Goal: Task Accomplishment & Management: Manage account settings

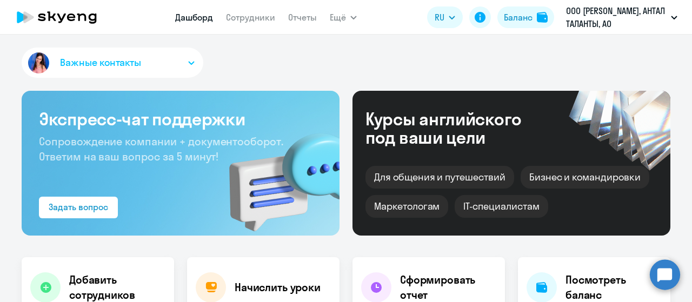
select select "30"
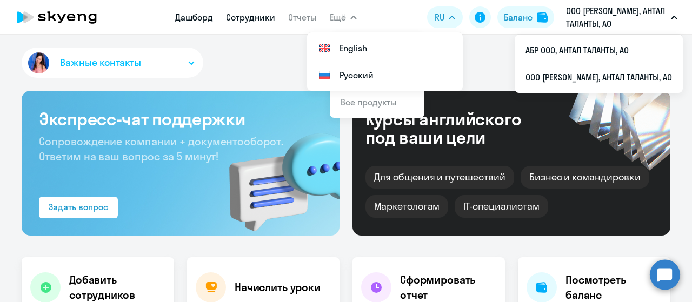
click at [241, 16] on link "Сотрудники" at bounding box center [250, 17] width 49 height 11
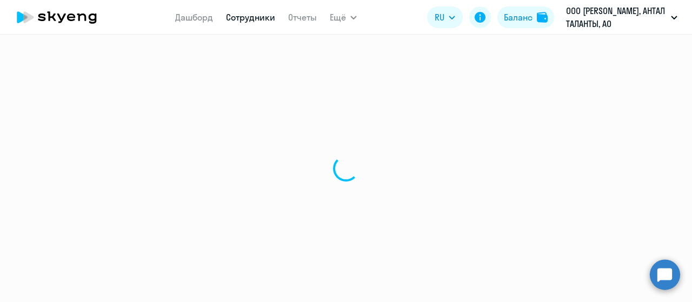
select select "30"
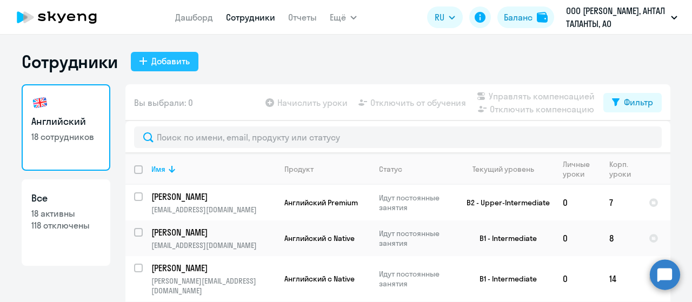
click at [161, 61] on div "Добавить" at bounding box center [170, 61] width 38 height 13
select select "english_adult_not_native_speaker"
select select "3"
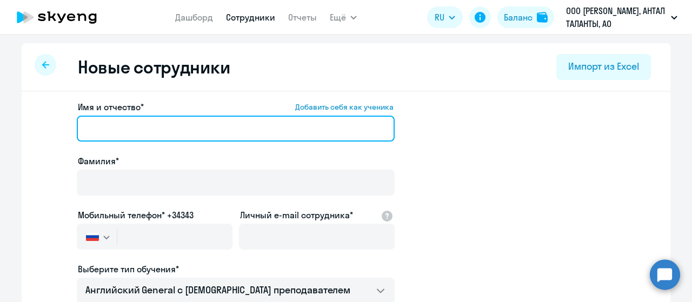
click at [145, 123] on input "Имя и отчество* Добавить себя как ученика" at bounding box center [236, 129] width 318 height 26
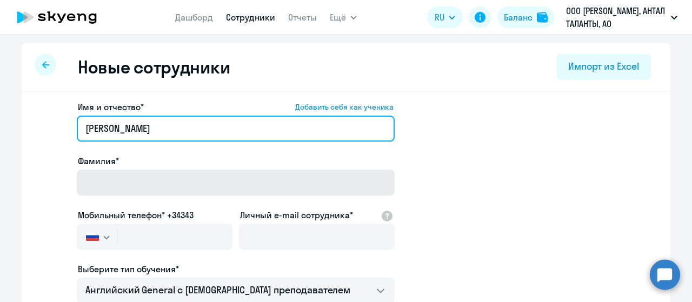
type input "[PERSON_NAME]"
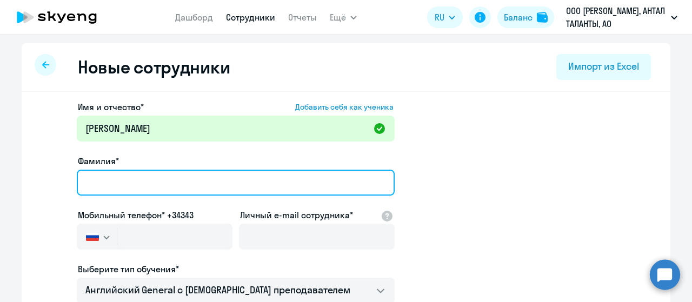
drag, startPoint x: 142, startPoint y: 187, endPoint x: 156, endPoint y: 160, distance: 30.5
click at [143, 186] on input "Фамилия*" at bounding box center [236, 183] width 318 height 26
type input "Д"
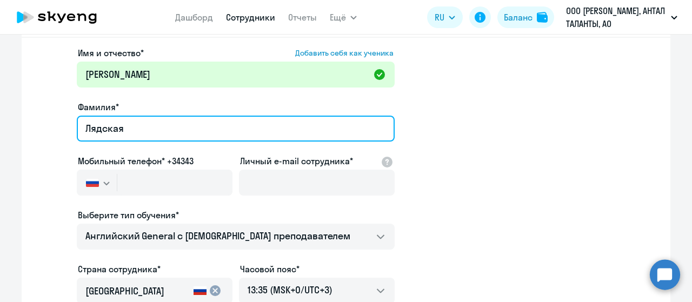
type input "Лядская"
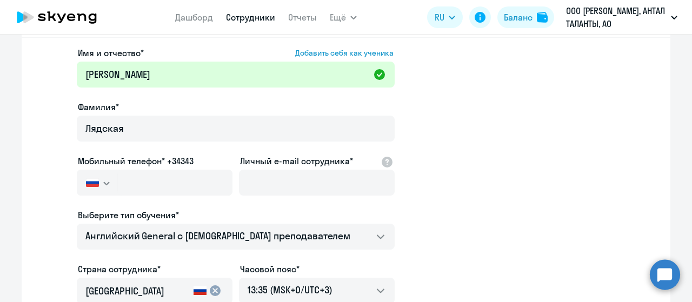
click at [521, 207] on app-new-student-form "Имя и отчество* Добавить себя как ученика [PERSON_NAME]* Лядская Мобильный теле…" at bounding box center [346, 240] width 614 height 386
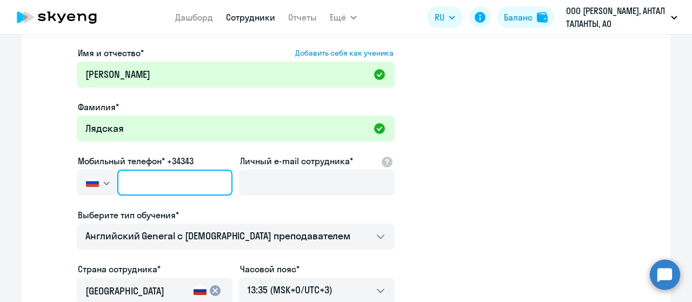
paste input "[PHONE_NUMBER]"
type input "[PHONE_NUMBER]"
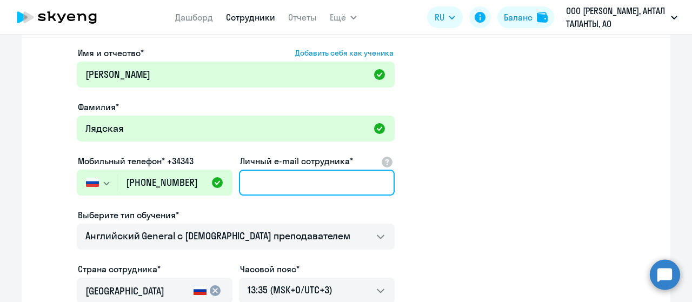
paste input "[EMAIL_ADDRESS][DOMAIN_NAME]"
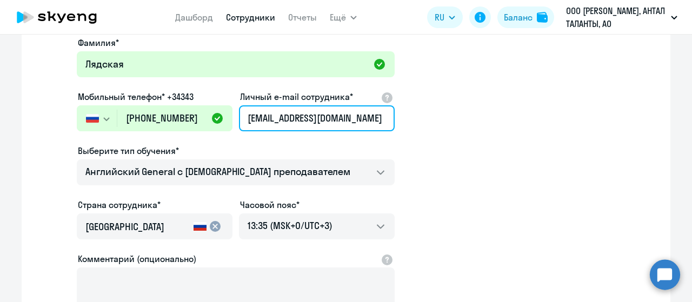
scroll to position [102, 0]
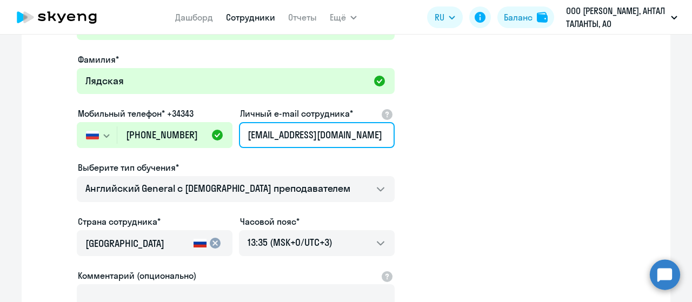
type input "[EMAIL_ADDRESS][DOMAIN_NAME]"
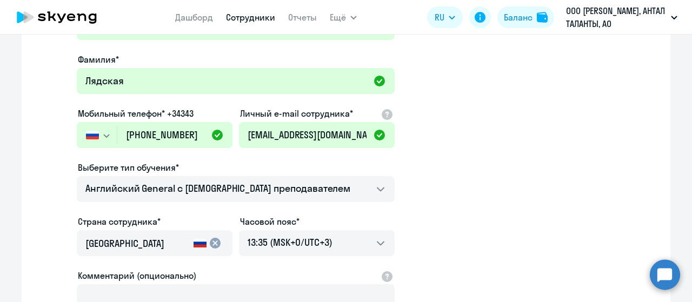
click at [569, 212] on app-new-student-form "Имя и отчество* Добавить себя как ученика [PERSON_NAME]* Лядская Мобильный теле…" at bounding box center [346, 192] width 614 height 386
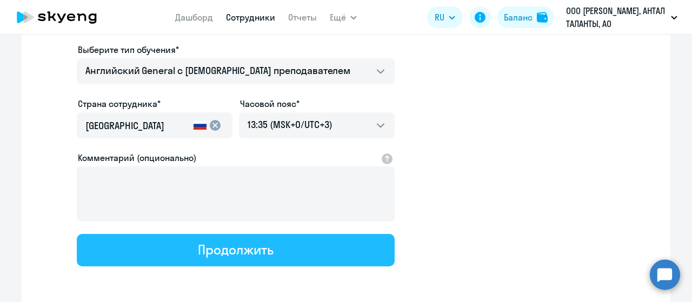
scroll to position [210, 0]
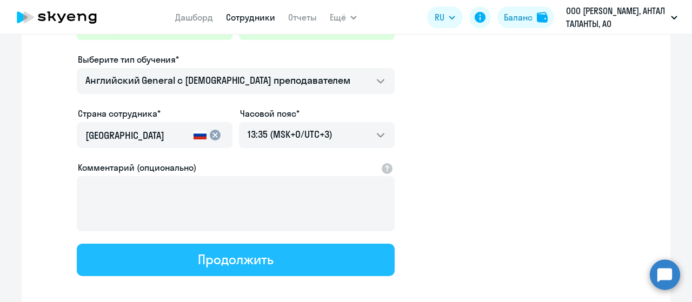
click at [258, 258] on div "Продолжить" at bounding box center [235, 259] width 75 height 17
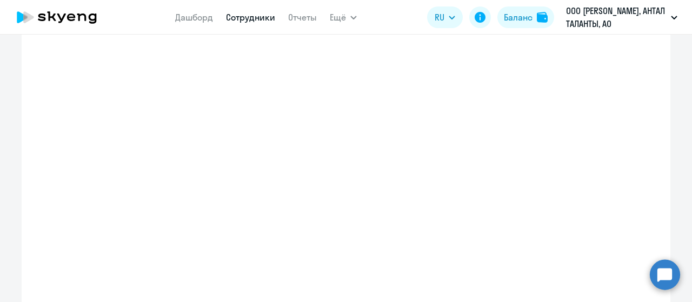
select select "english_adult_not_native_speaker"
select select "3"
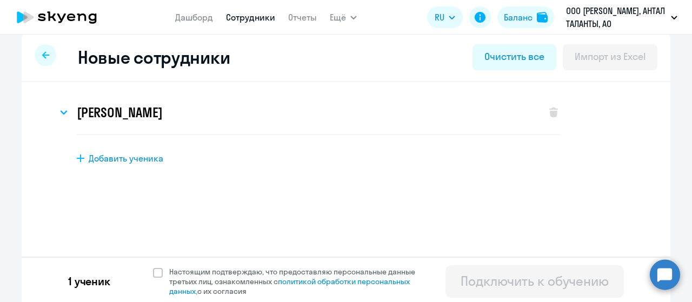
scroll to position [13, 0]
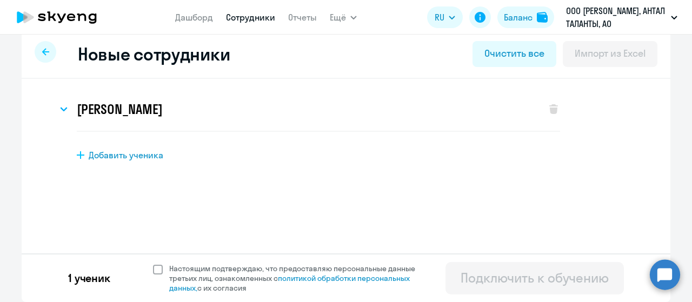
click at [156, 271] on span at bounding box center [158, 270] width 10 height 10
click at [153, 264] on input "Настоящим подтверждаю, что предоставляю персональные данные третьих лиц, ознако…" at bounding box center [152, 263] width 1 height 1
checkbox input "true"
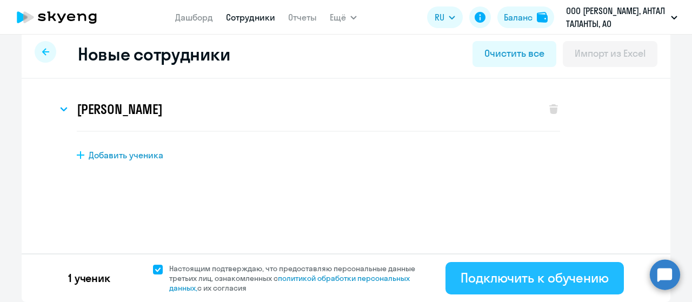
click at [545, 280] on div "Подключить к обучению" at bounding box center [535, 277] width 148 height 17
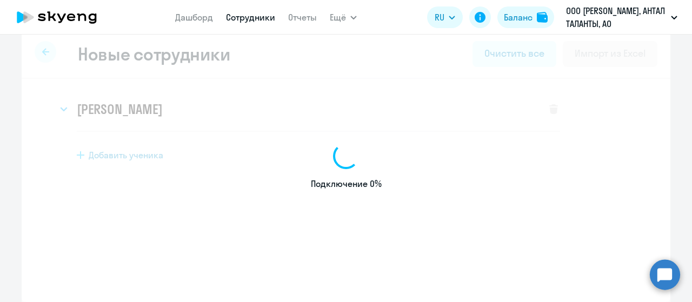
select select "english_adult_not_native_speaker"
select select "3"
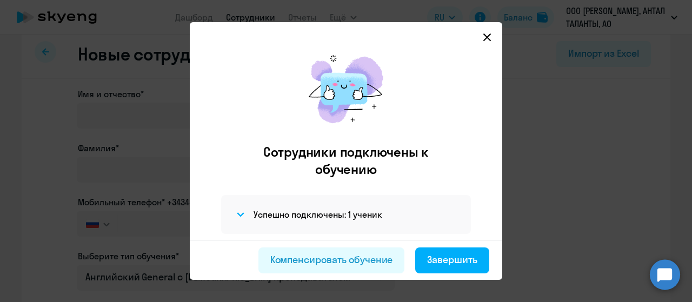
scroll to position [28, 0]
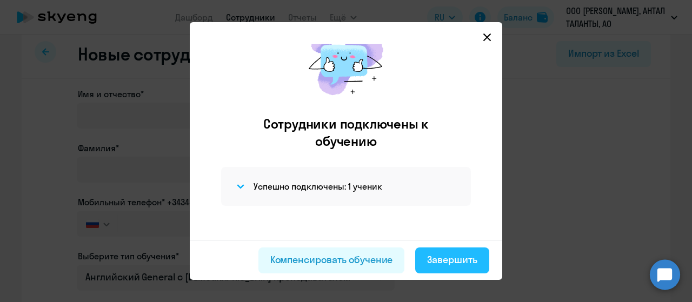
click at [473, 259] on div "Завершить" at bounding box center [452, 260] width 50 height 14
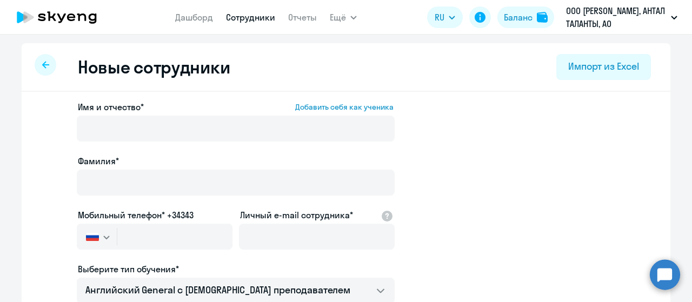
select select "30"
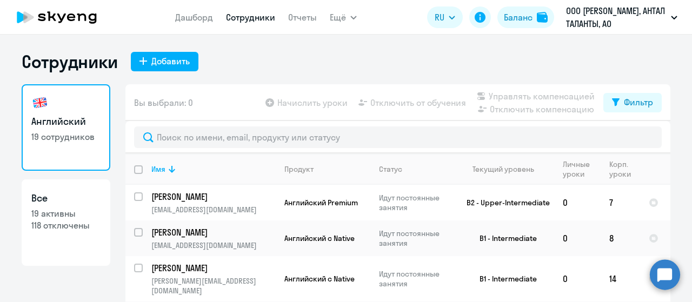
click at [244, 15] on link "Сотрудники" at bounding box center [250, 17] width 49 height 11
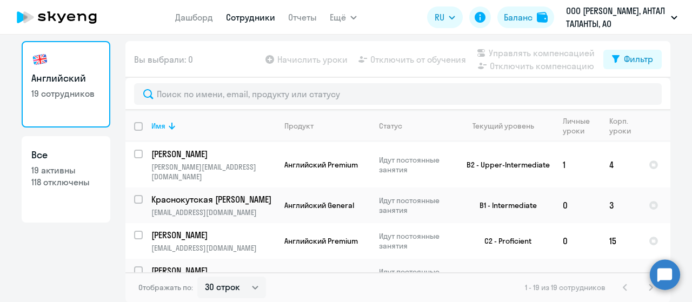
scroll to position [419, 0]
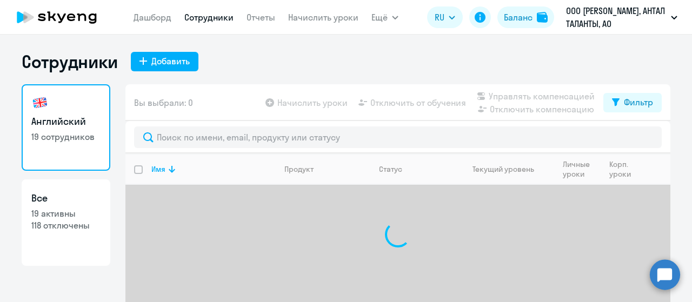
select select "30"
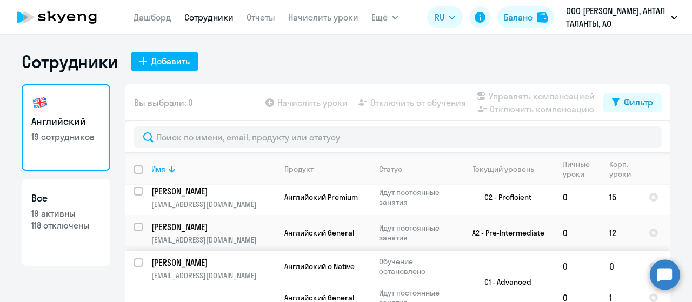
scroll to position [43, 0]
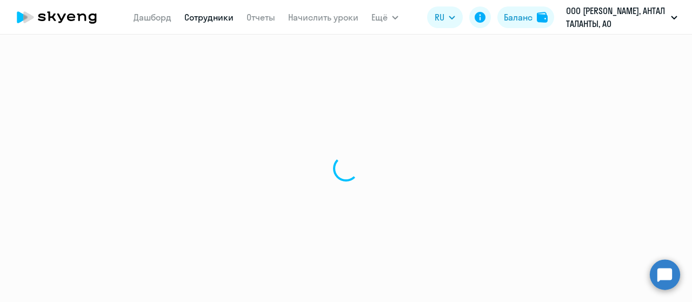
select select "english"
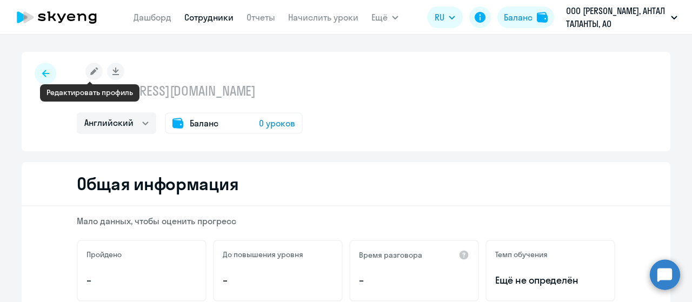
click at [85, 73] on rect at bounding box center [93, 71] width 17 height 17
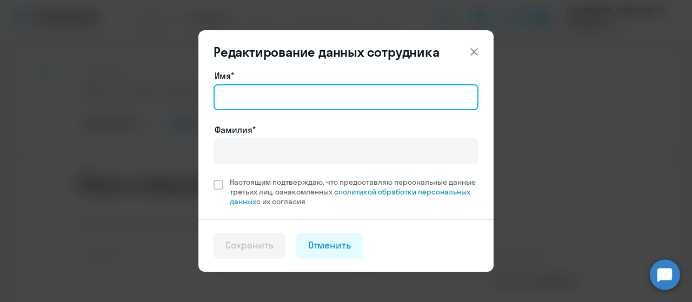
click at [258, 102] on input "Имя*" at bounding box center [346, 97] width 265 height 26
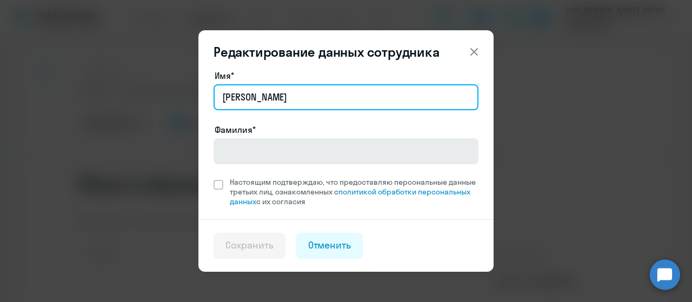
type input "[PERSON_NAME]"
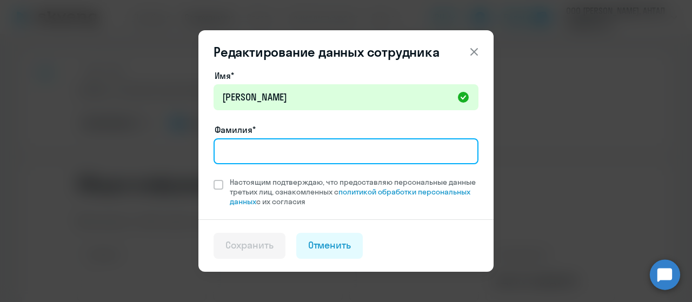
click at [234, 149] on input "Фамилия*" at bounding box center [346, 151] width 265 height 26
type input "Лядская"
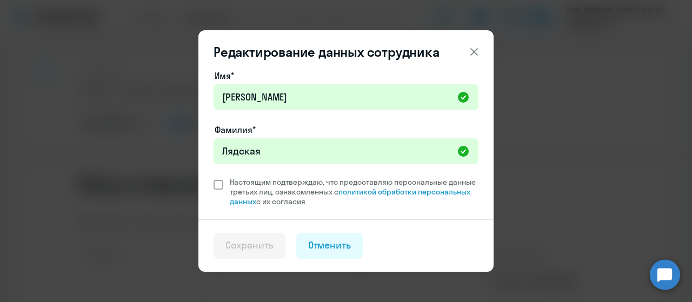
click at [221, 186] on span at bounding box center [219, 185] width 10 height 10
click at [214, 177] on input "Настоящим подтверждаю, что предоставляю персональные данные третьих лиц, ознако…" at bounding box center [213, 177] width 1 height 1
checkbox input "true"
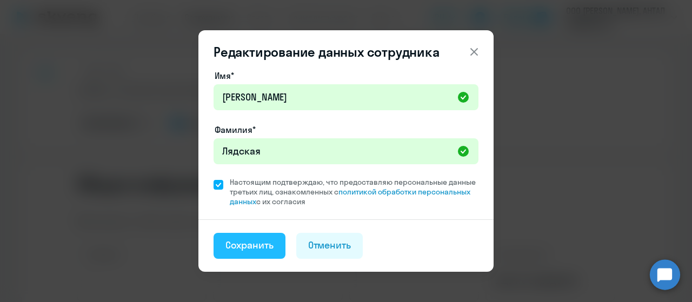
click at [271, 242] on div "Сохранить" at bounding box center [249, 245] width 48 height 14
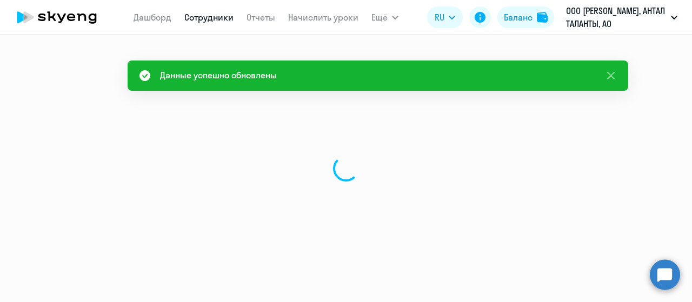
select select "english"
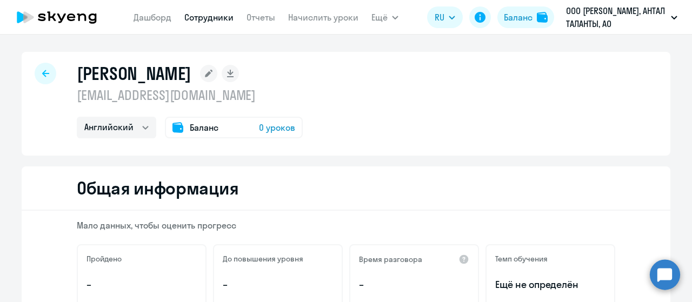
click at [182, 125] on div "Баланс 0 уроков" at bounding box center [234, 128] width 138 height 22
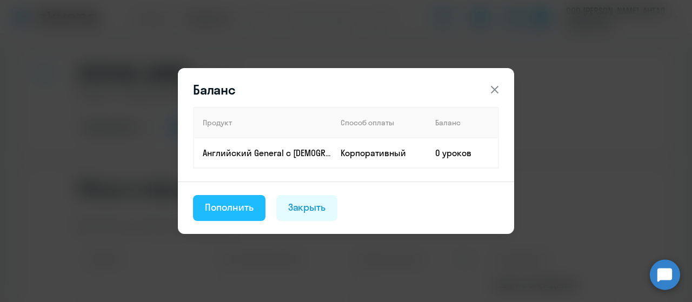
click at [232, 208] on div "Пополнить" at bounding box center [229, 208] width 49 height 14
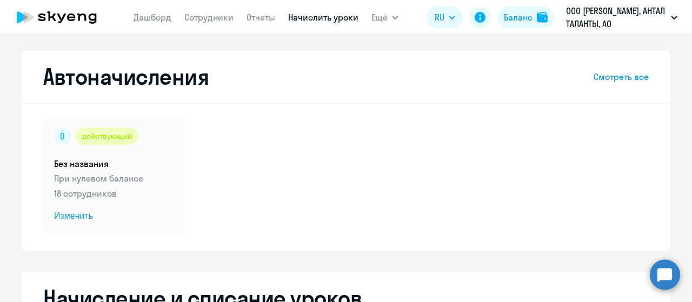
select select "10"
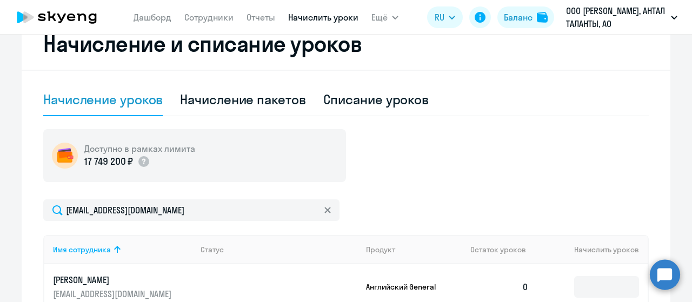
scroll to position [324, 0]
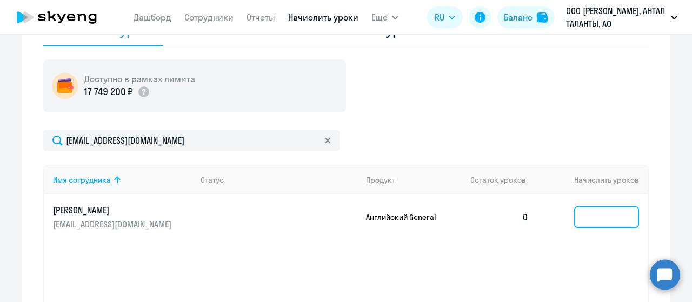
click at [604, 220] on input at bounding box center [606, 218] width 65 height 22
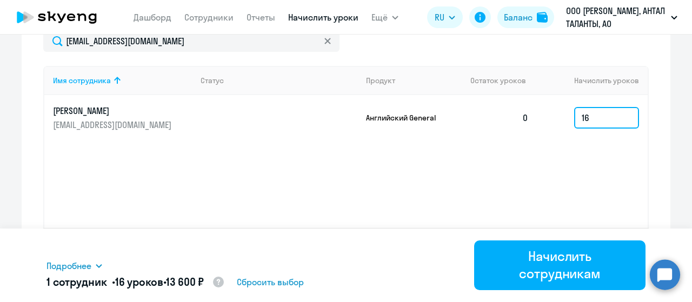
scroll to position [433, 0]
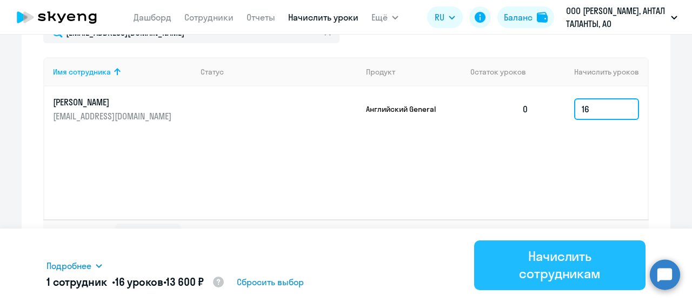
type input "16"
click at [559, 263] on div "Начислить сотрудникам" at bounding box center [559, 265] width 141 height 35
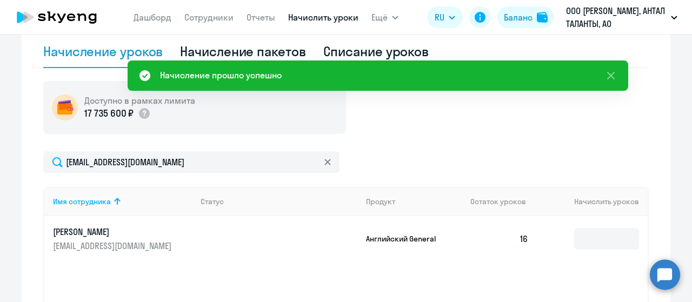
scroll to position [270, 0]
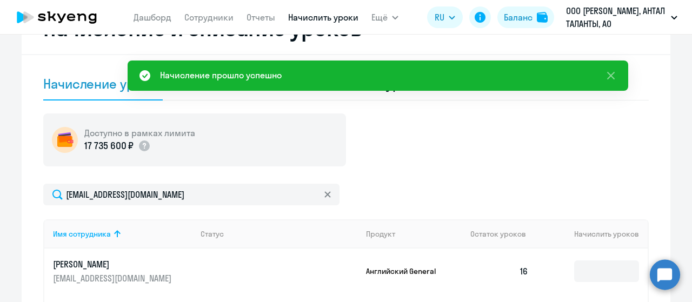
click at [610, 75] on icon at bounding box center [611, 76] width 8 height 8
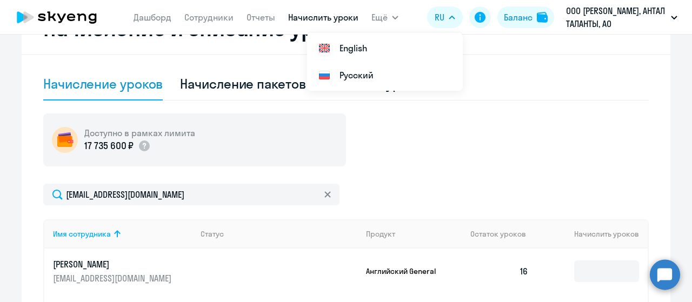
click at [234, 23] on nav "Дашборд Сотрудники Отчеты Начислить уроки" at bounding box center [246, 17] width 225 height 22
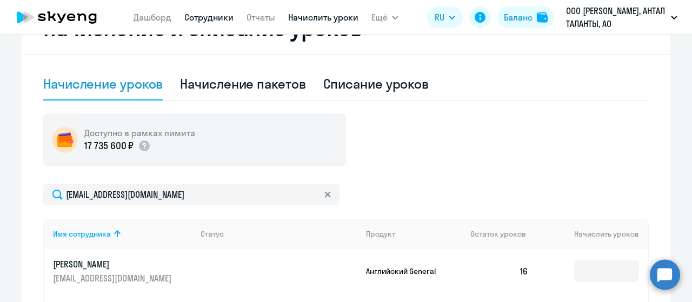
click at [215, 20] on link "Сотрудники" at bounding box center [208, 17] width 49 height 11
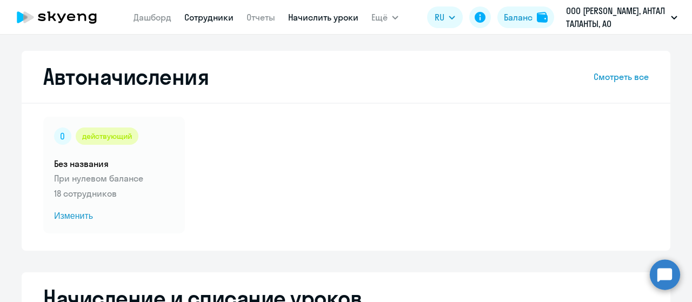
select select "30"
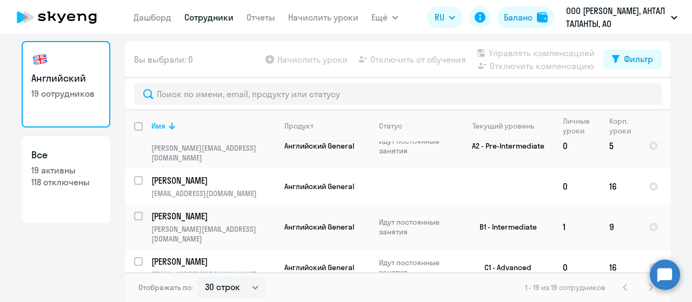
scroll to position [376, 0]
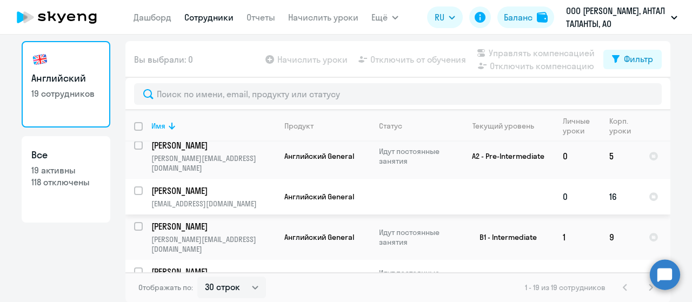
click at [134, 187] on input "select row 927435" at bounding box center [145, 198] width 22 height 22
checkbox input "true"
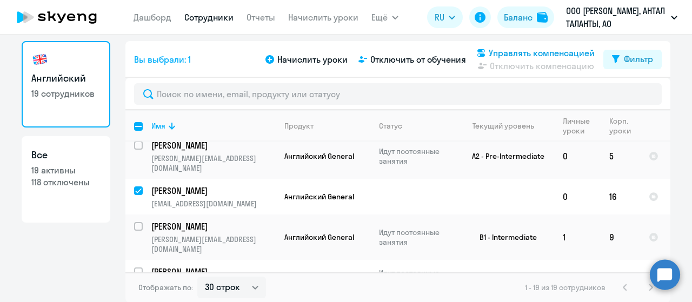
click at [508, 51] on span "Управлять компенсацией" at bounding box center [542, 53] width 106 height 13
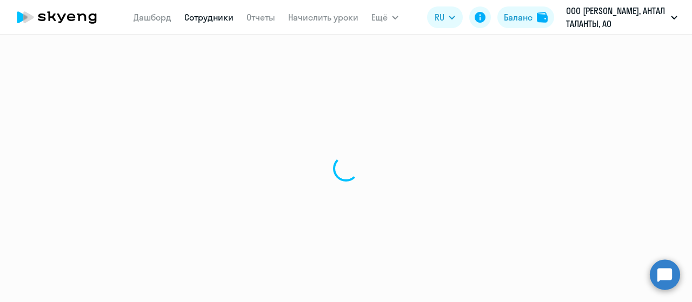
select select "30"
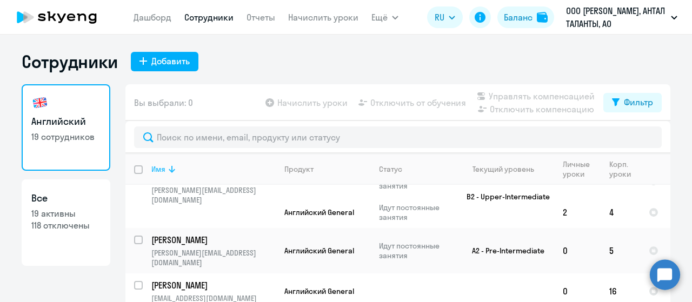
scroll to position [379, 0]
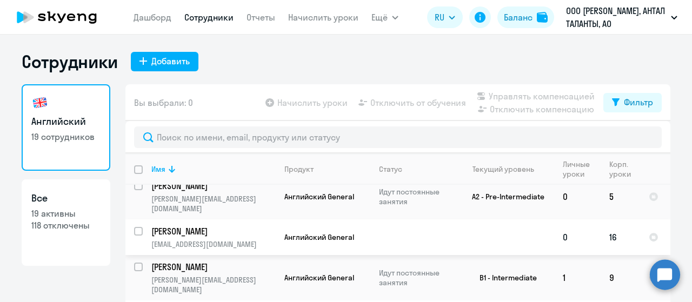
click at [185, 225] on p "Лядская Екатерина" at bounding box center [212, 231] width 122 height 12
select select "english"
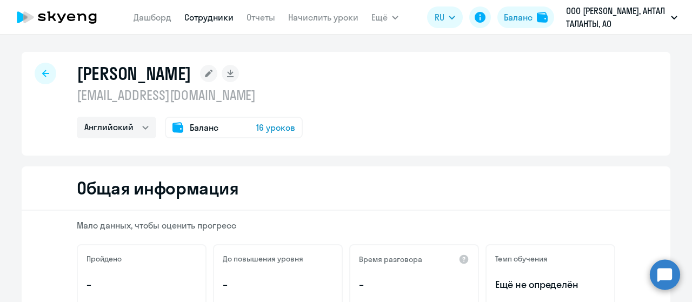
click at [203, 128] on span "Баланс" at bounding box center [204, 127] width 29 height 13
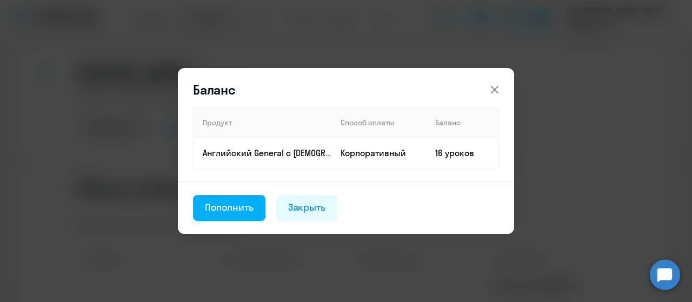
click at [494, 91] on icon at bounding box center [495, 90] width 8 height 8
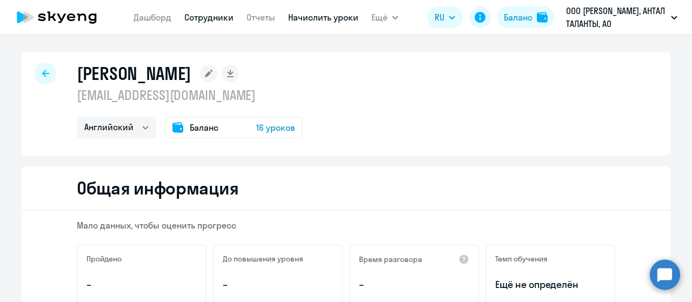
click at [327, 20] on link "Начислить уроки" at bounding box center [323, 17] width 70 height 11
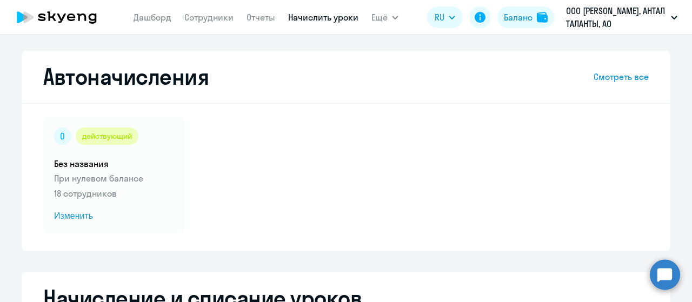
select select "10"
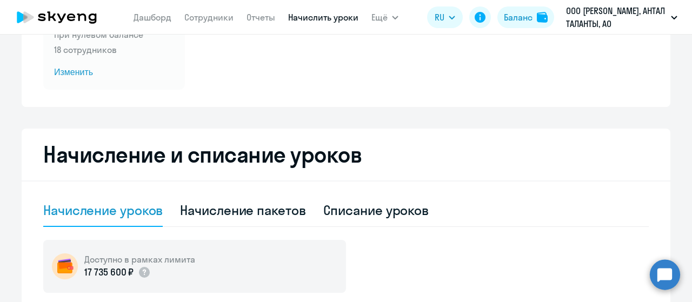
scroll to position [4, 0]
